Goal: Task Accomplishment & Management: Use online tool/utility

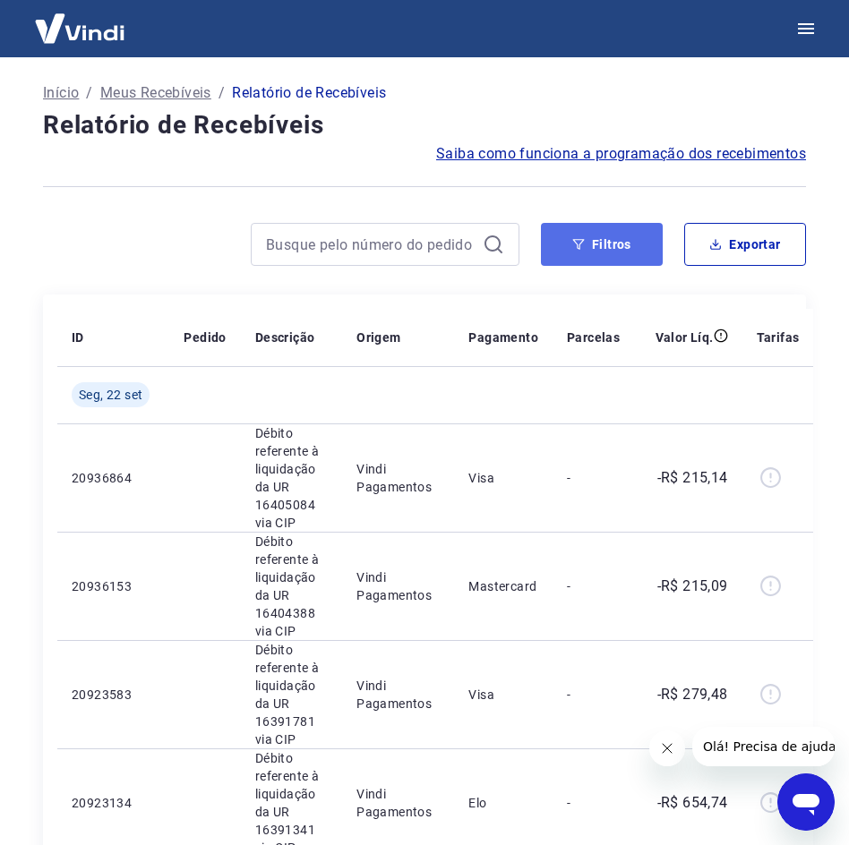
click at [631, 233] on button "Filtros" at bounding box center [602, 244] width 122 height 43
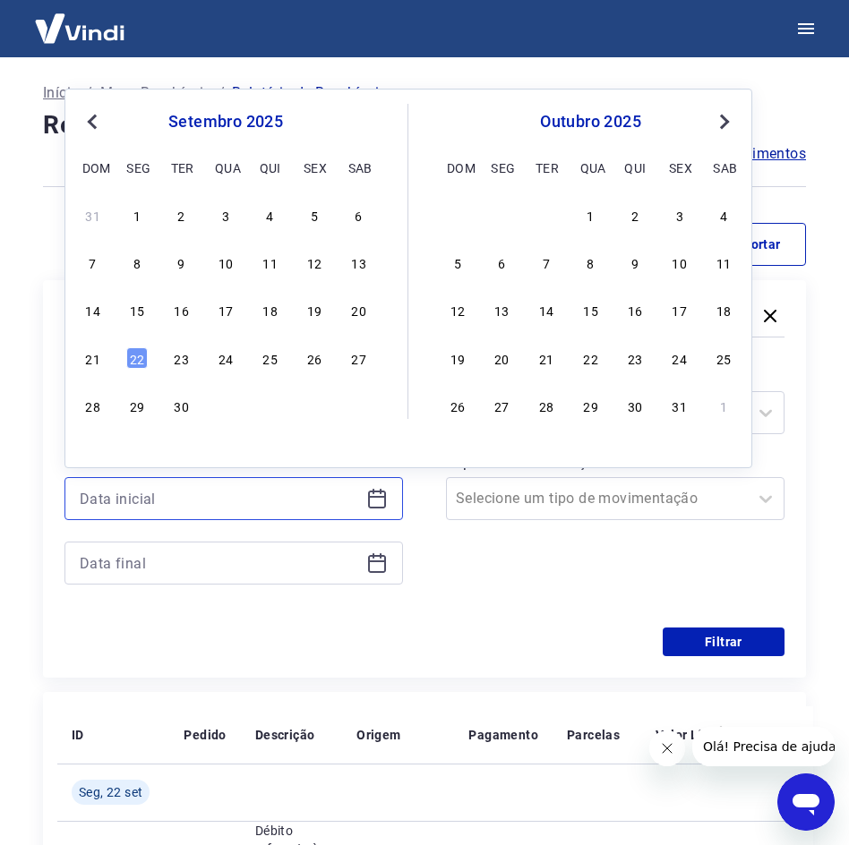
click at [330, 489] on input at bounding box center [219, 498] width 279 height 27
click at [269, 306] on div "18" at bounding box center [270, 309] width 21 height 21
type input "[DATE]"
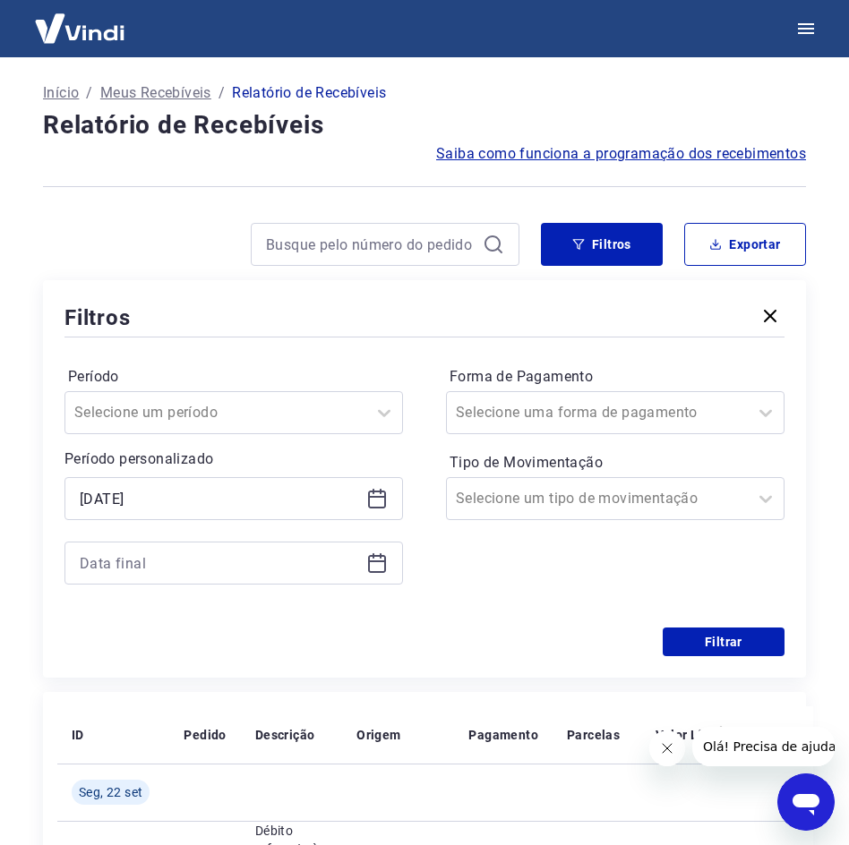
click at [369, 563] on icon at bounding box center [377, 564] width 18 height 18
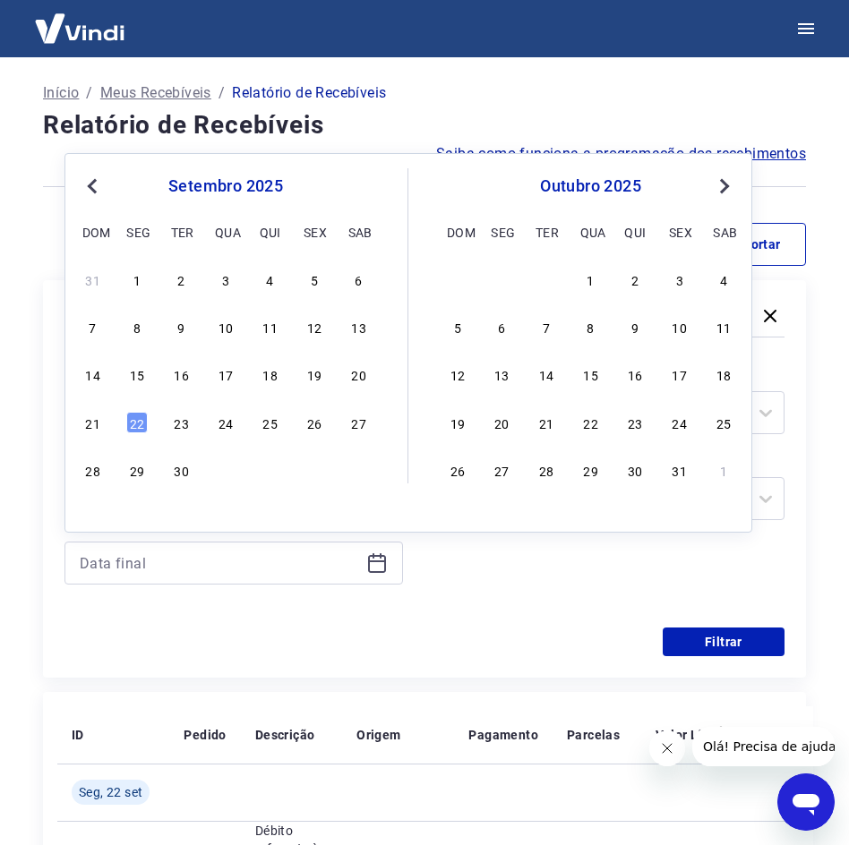
click at [312, 388] on div "31 1 2 3 4 5 6 7 8 9 10 11 12 13 14 15 16 17 18 19 20 21 22 23 24 25 26 27 28 2…" at bounding box center [226, 374] width 292 height 217
click at [312, 380] on div "19" at bounding box center [313, 373] width 21 height 21
type input "[DATE]"
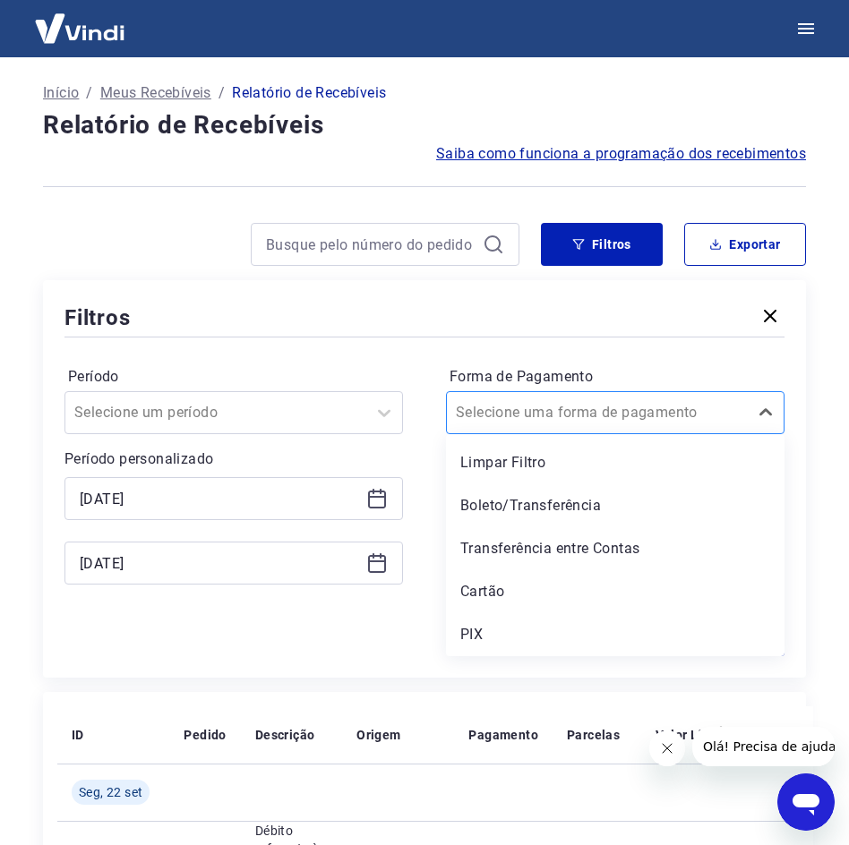
click at [539, 421] on input "Forma de Pagamento" at bounding box center [546, 412] width 181 height 21
click at [480, 586] on div "Cartão" at bounding box center [615, 592] width 338 height 36
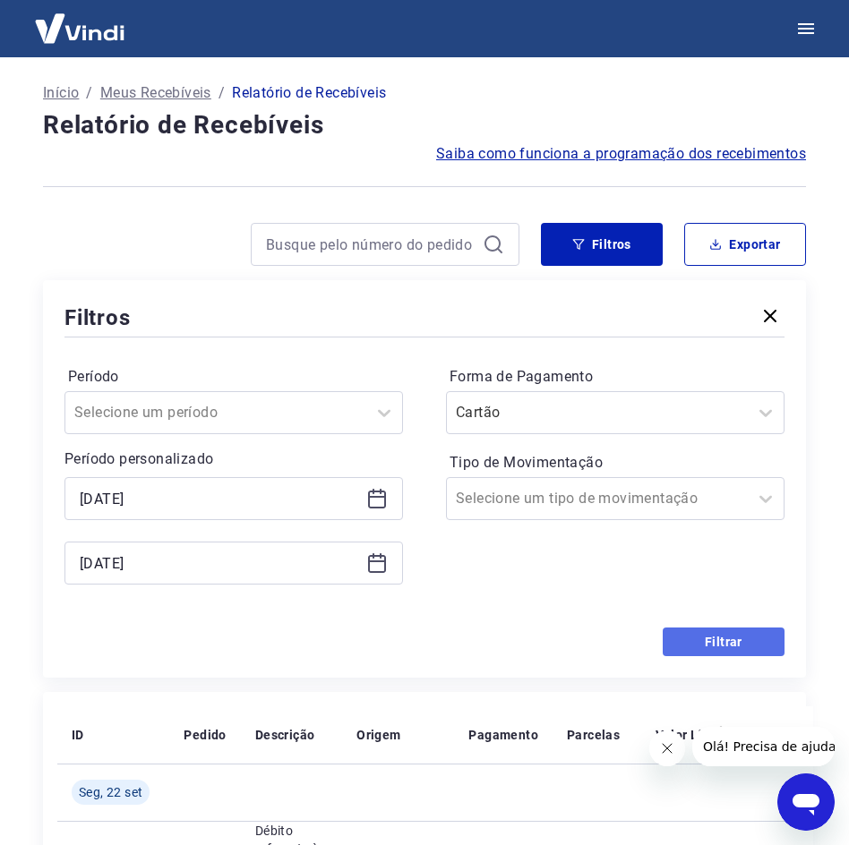
click at [712, 642] on button "Filtrar" at bounding box center [723, 641] width 122 height 29
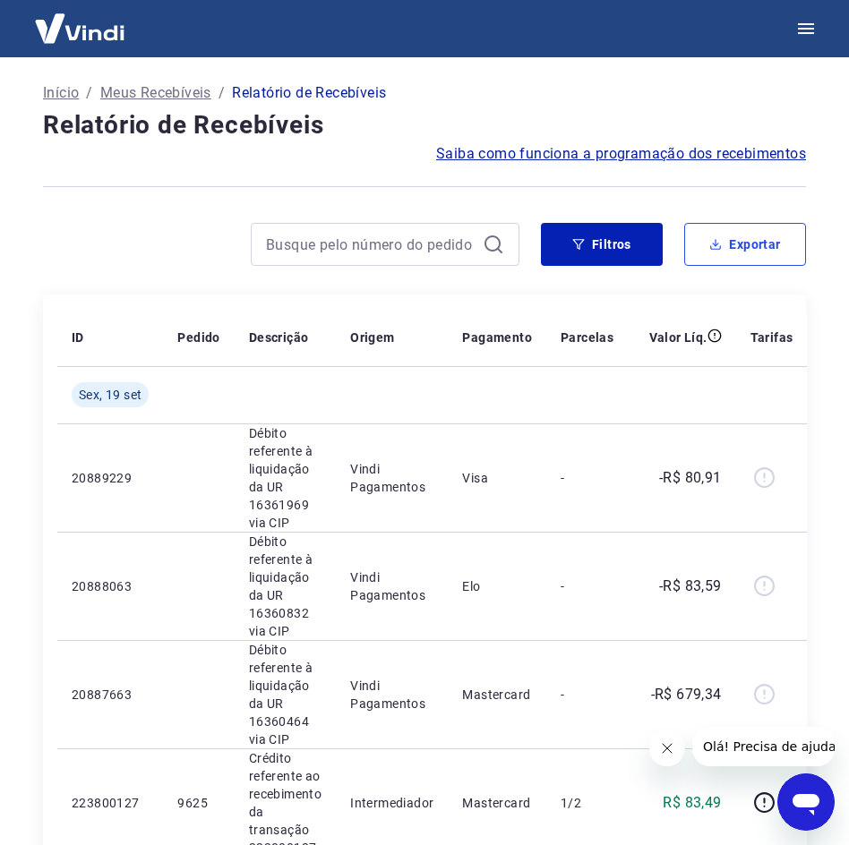
click at [747, 245] on button "Exportar" at bounding box center [745, 244] width 122 height 43
type input "[DATE]"
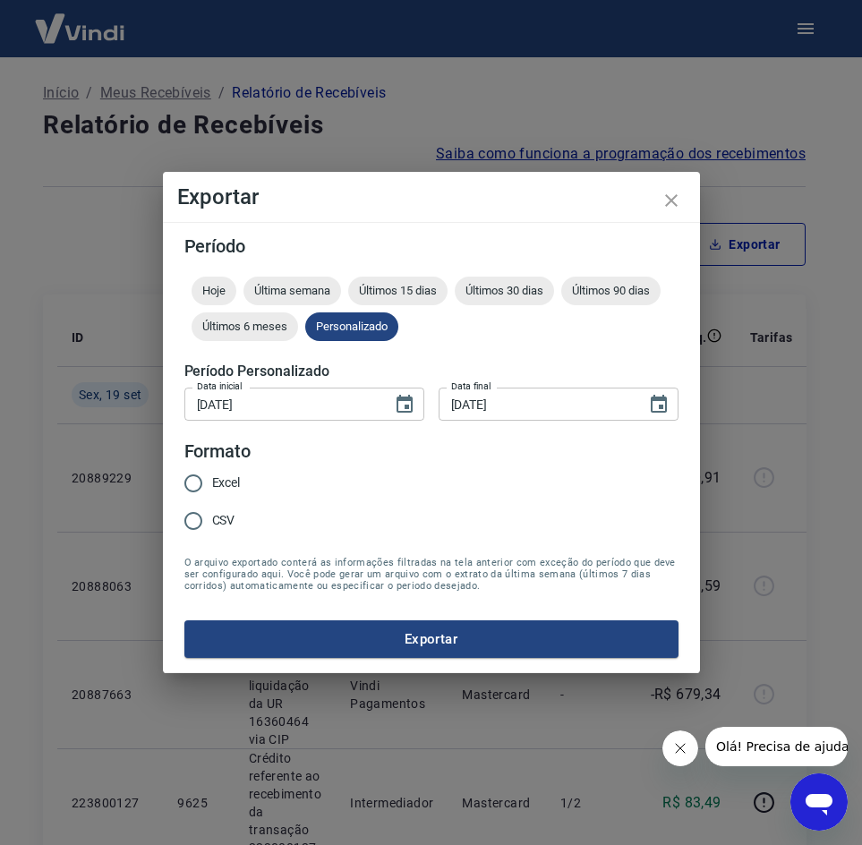
click at [225, 525] on span "CSV" at bounding box center [223, 520] width 23 height 19
click at [212, 525] on input "CSV" at bounding box center [194, 521] width 38 height 38
radio input "true"
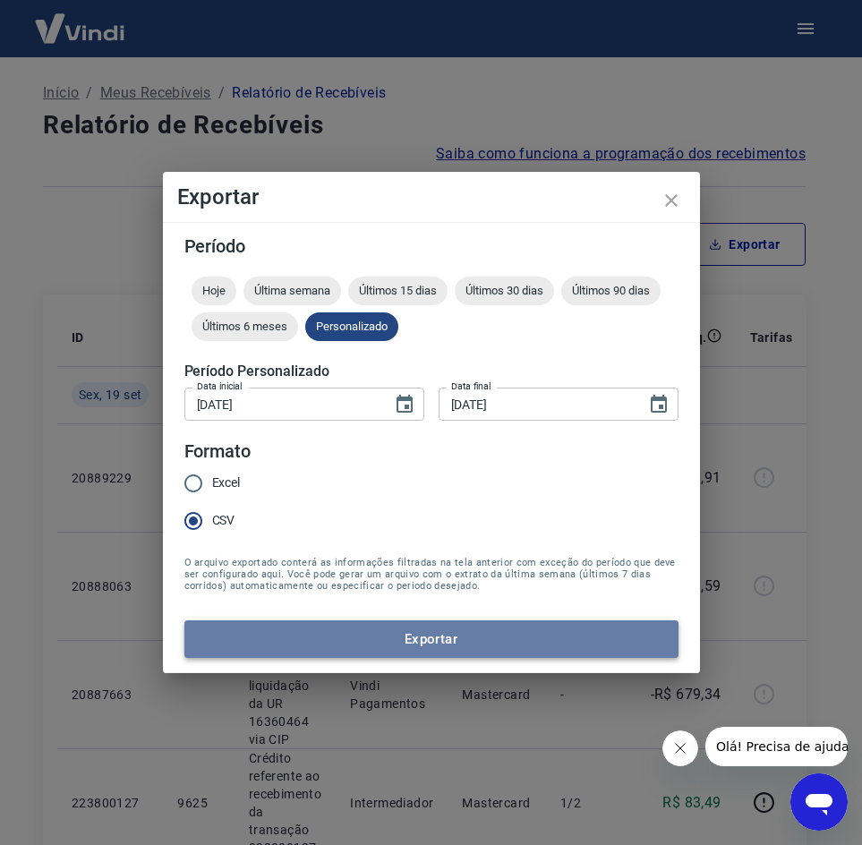
click at [283, 629] on button "Exportar" at bounding box center [431, 639] width 494 height 38
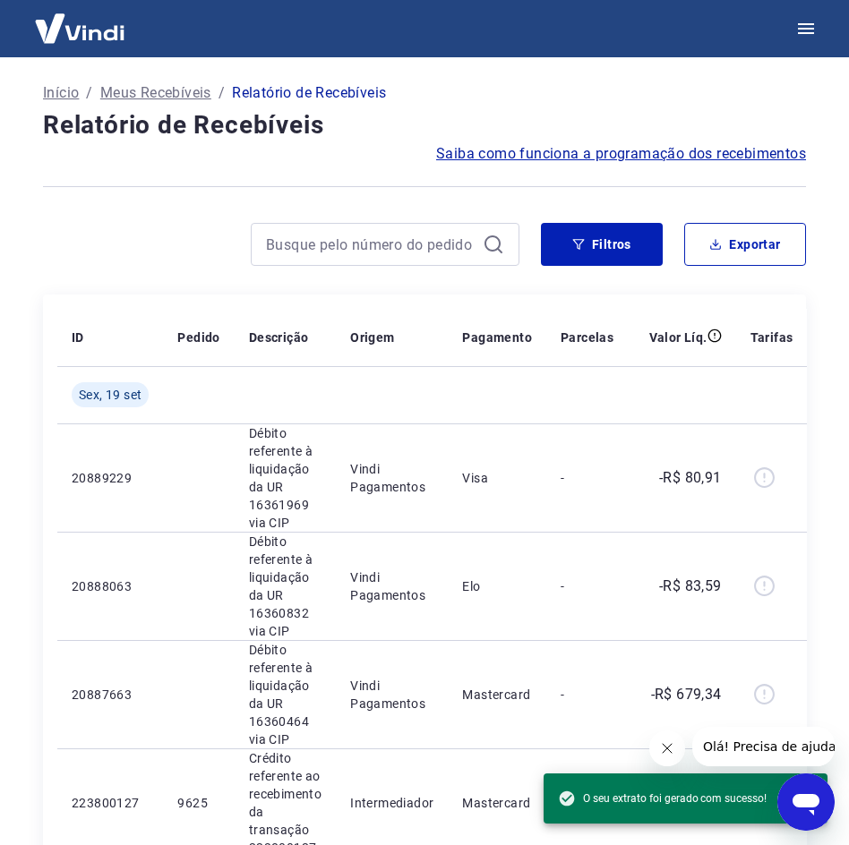
drag, startPoint x: 34, startPoint y: 489, endPoint x: 33, endPoint y: 474, distance: 15.2
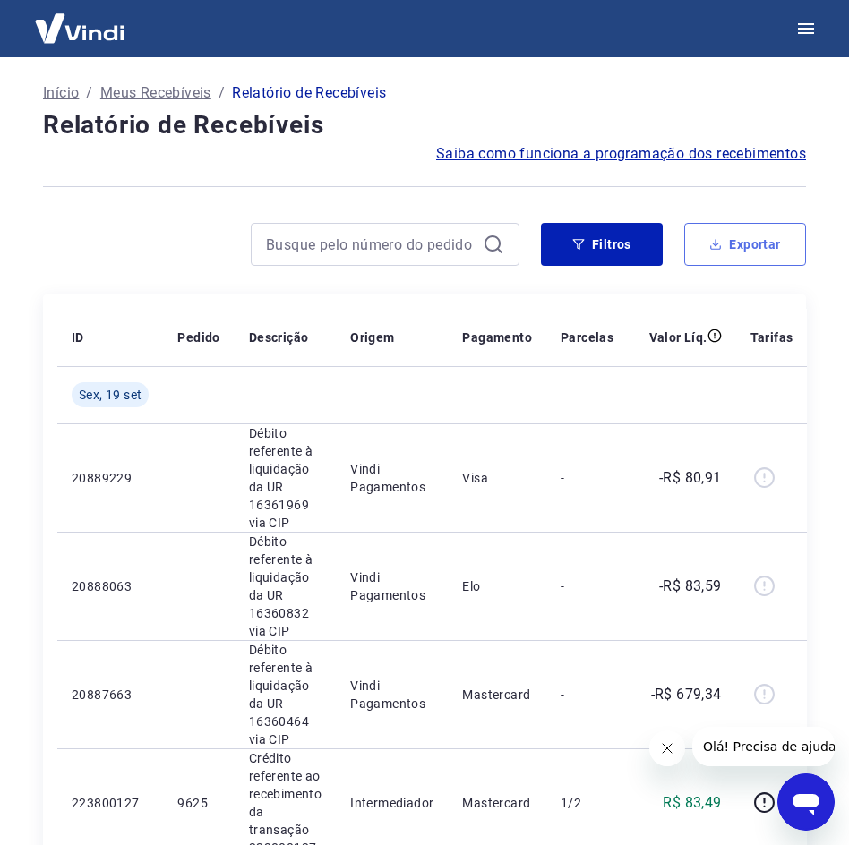
click at [708, 256] on button "Exportar" at bounding box center [745, 244] width 122 height 43
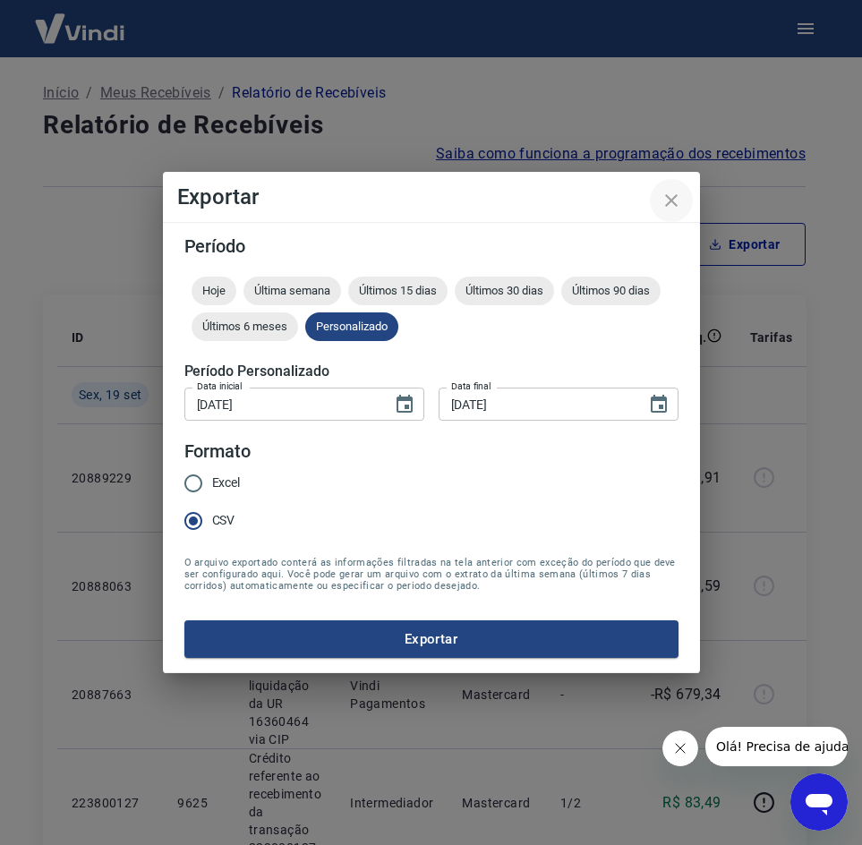
click at [679, 204] on icon "close" at bounding box center [671, 200] width 21 height 21
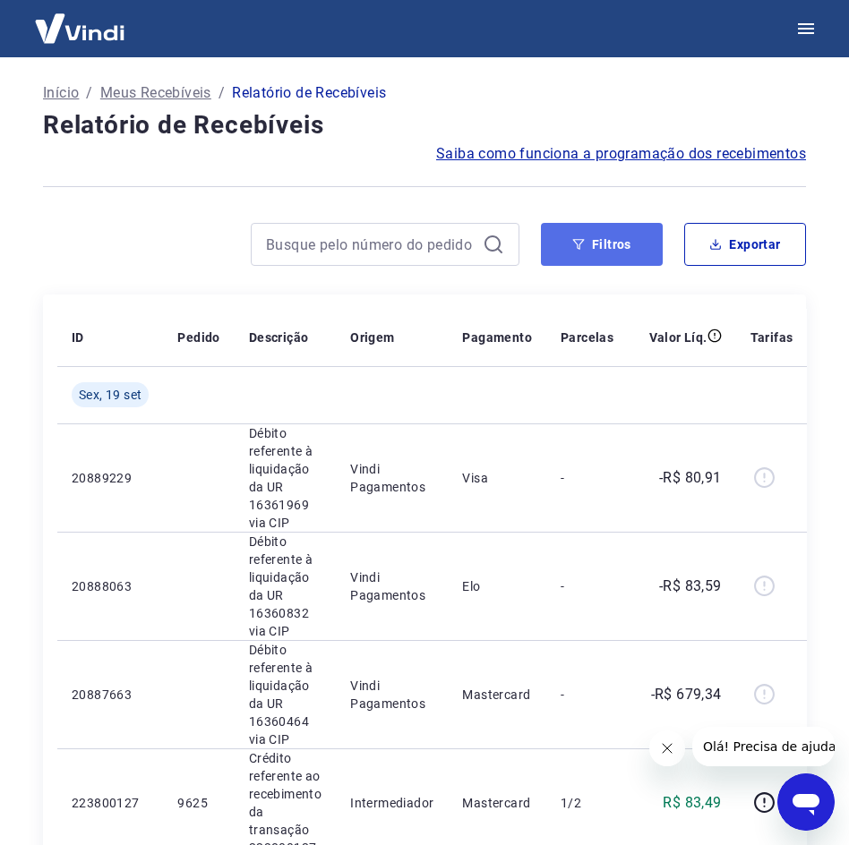
click at [559, 252] on button "Filtros" at bounding box center [602, 244] width 122 height 43
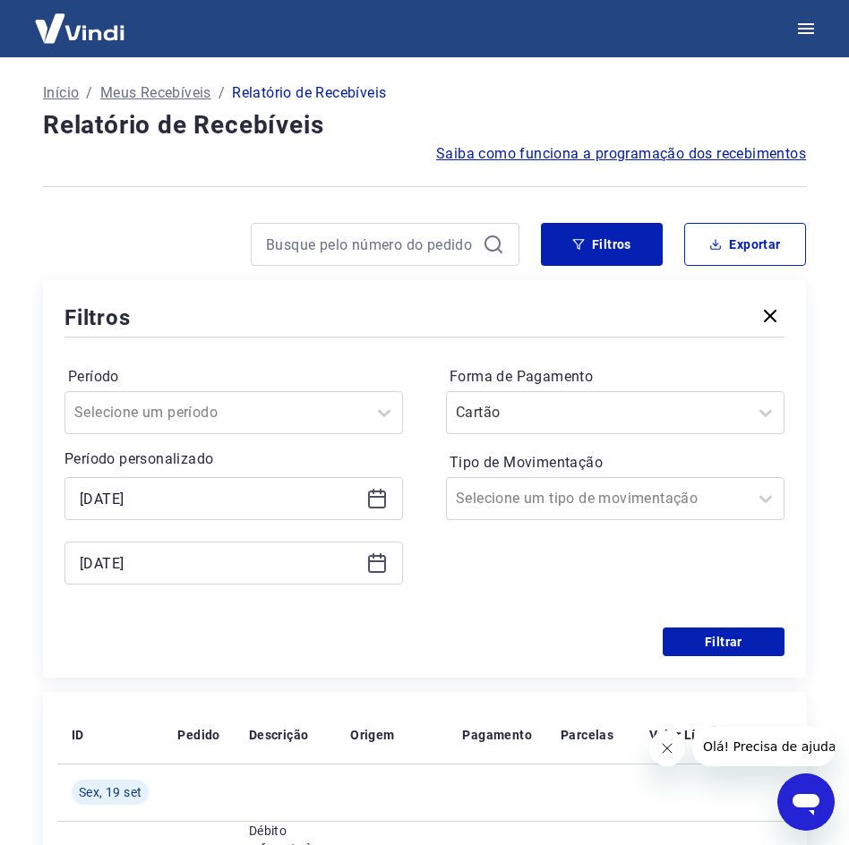
click at [378, 499] on icon at bounding box center [376, 498] width 21 height 21
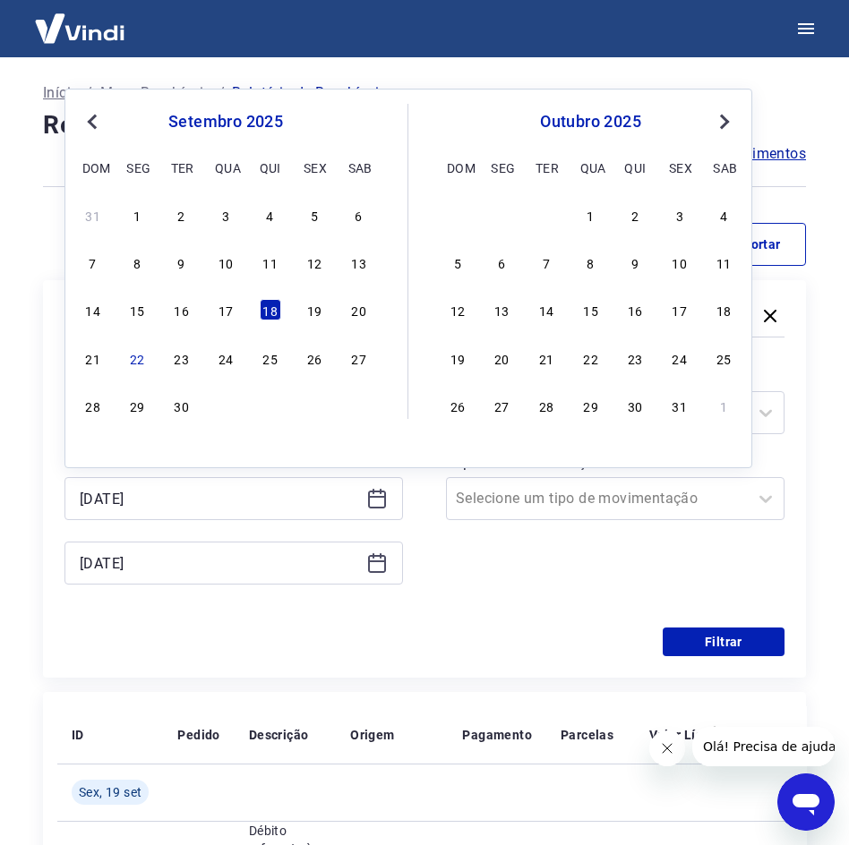
click at [686, 626] on div "Período Selecione um período Período personalizado [DATE] Previous Month Next M…" at bounding box center [424, 484] width 720 height 286
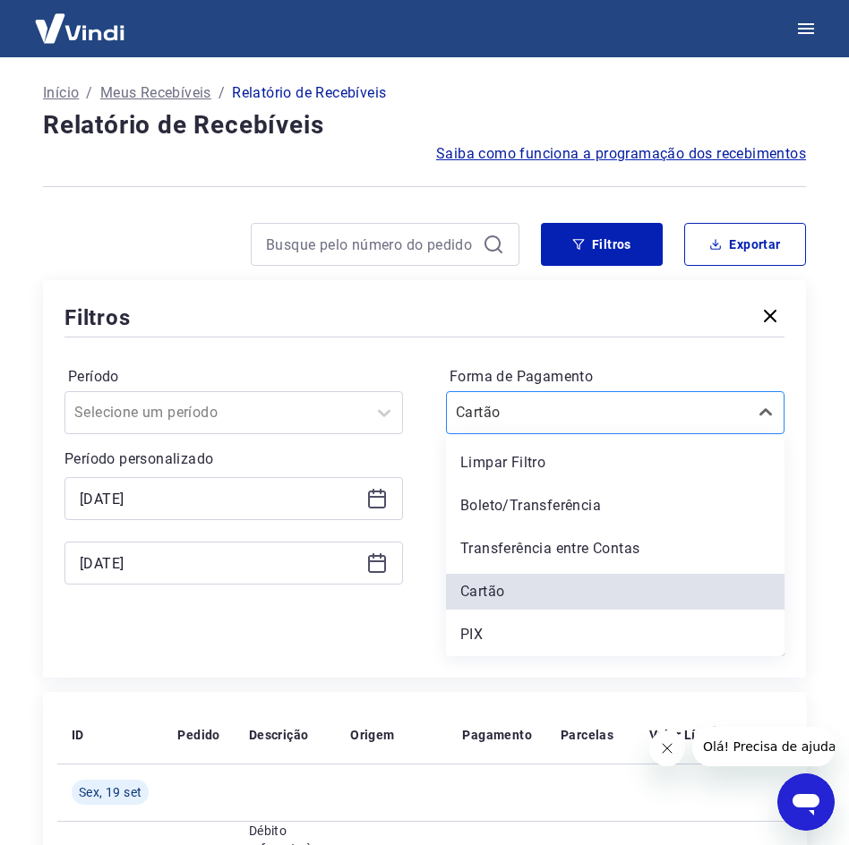
click at [636, 399] on div "Cartão" at bounding box center [597, 413] width 301 height 32
click at [493, 644] on div "PIX" at bounding box center [615, 635] width 338 height 36
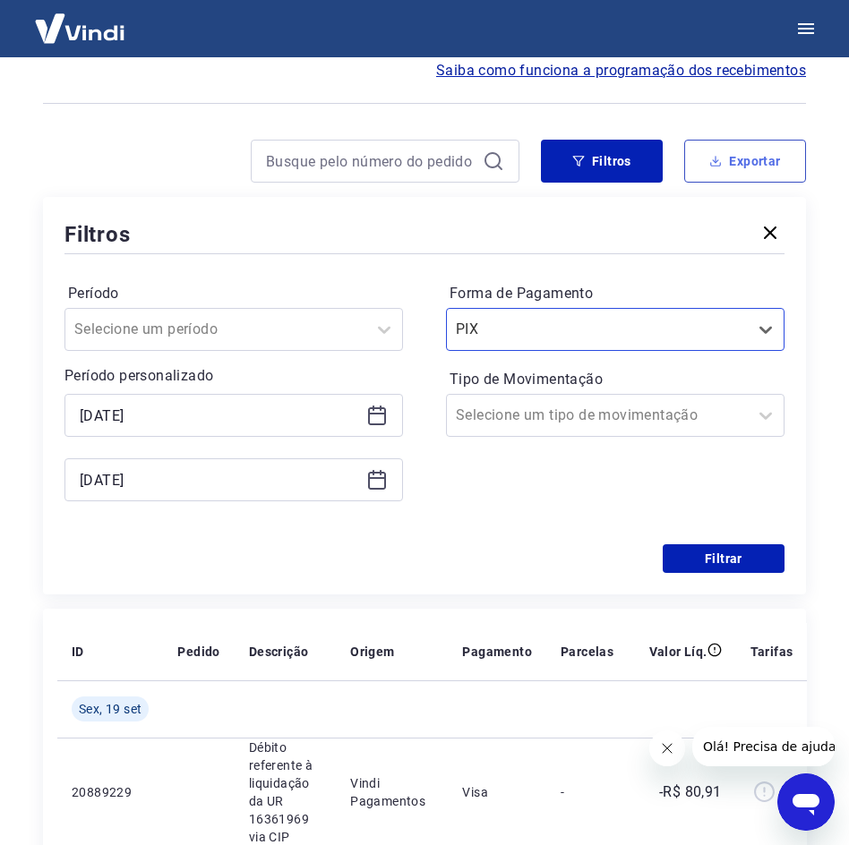
scroll to position [57, 0]
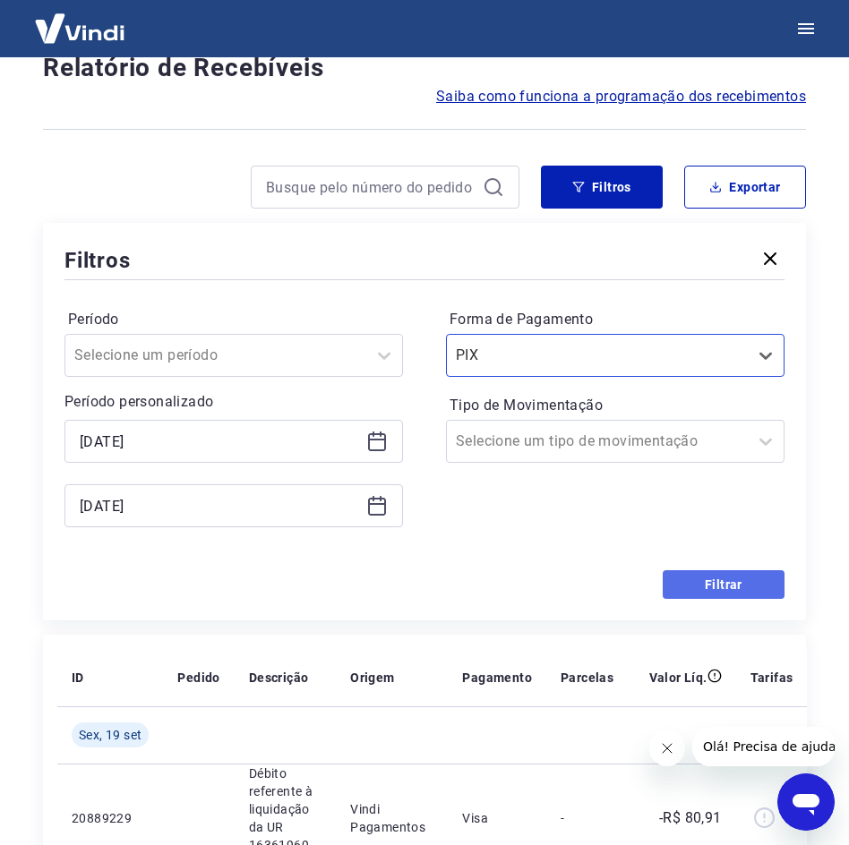
click at [705, 581] on button "Filtrar" at bounding box center [723, 584] width 122 height 29
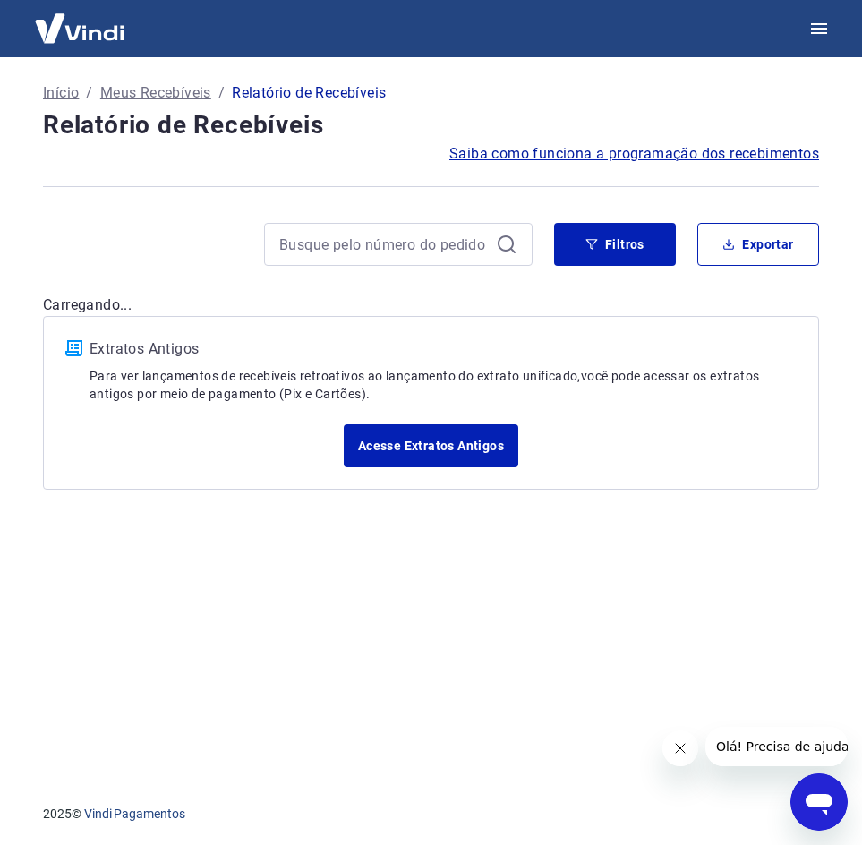
click at [718, 186] on hr at bounding box center [431, 186] width 776 height 1
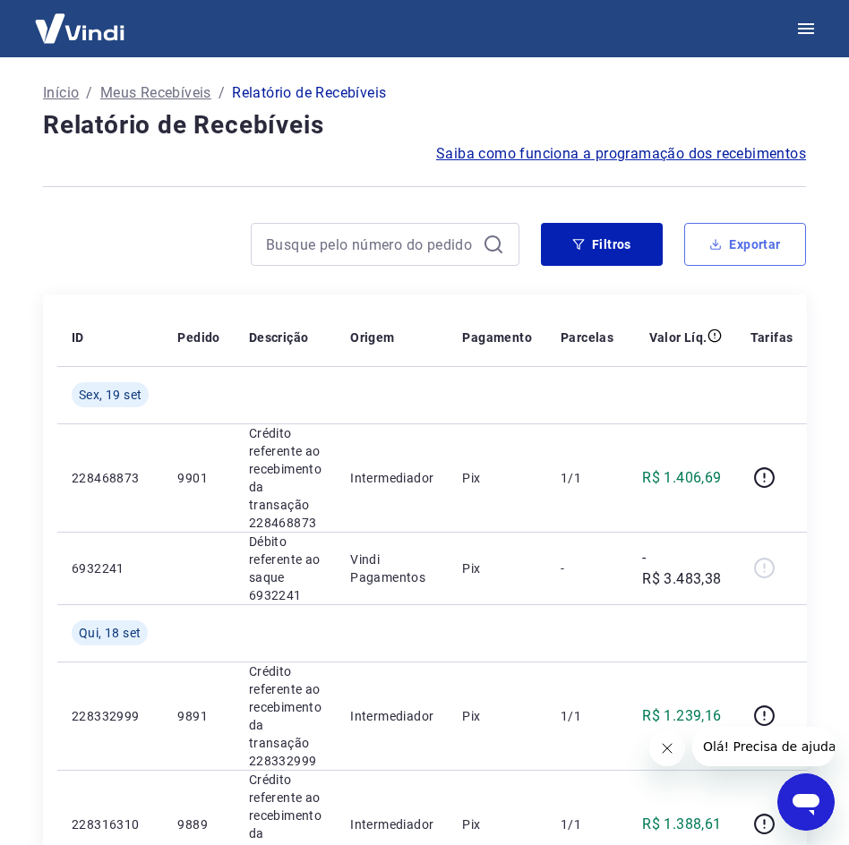
click at [735, 236] on button "Exportar" at bounding box center [745, 244] width 122 height 43
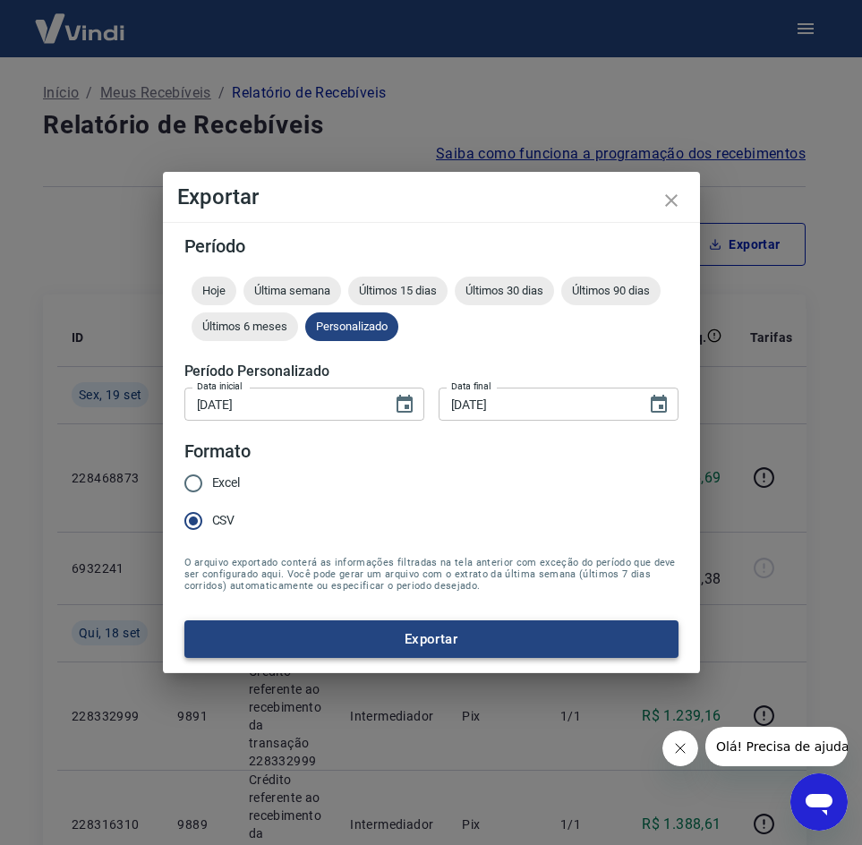
click at [426, 653] on button "Exportar" at bounding box center [431, 639] width 494 height 38
